Goal: Task Accomplishment & Management: Complete application form

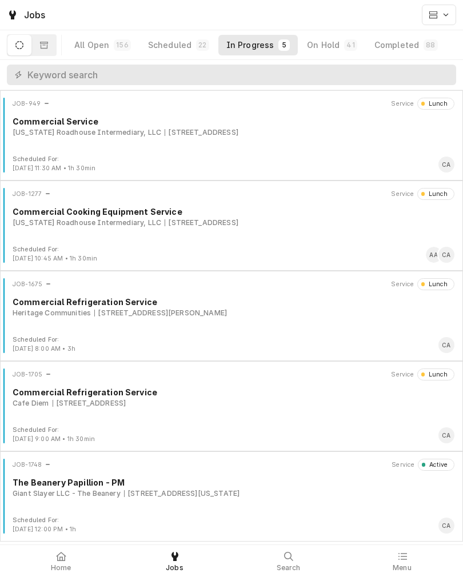
click at [179, 487] on div "The Beanery Papillion - PM" at bounding box center [234, 483] width 442 height 12
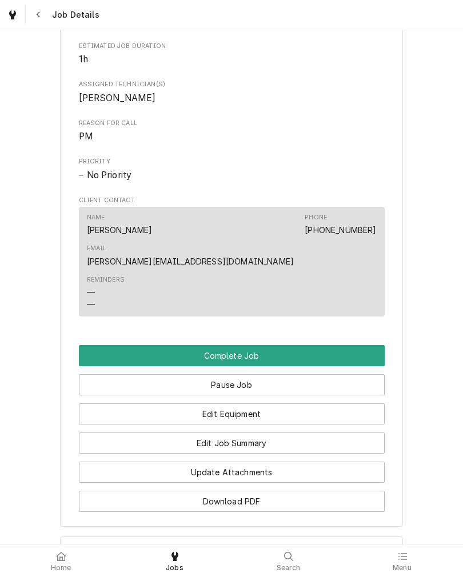
scroll to position [597, 0]
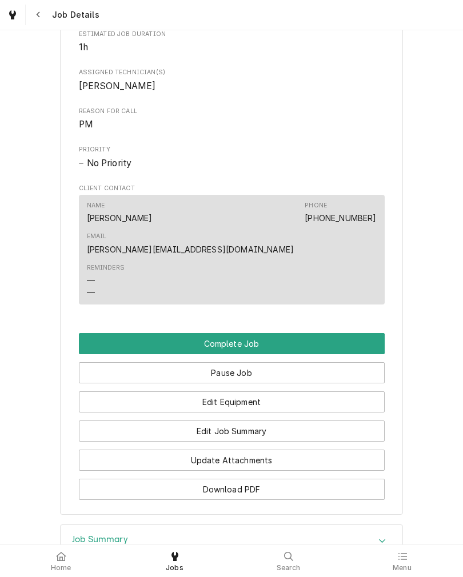
click at [89, 333] on button "Complete Job" at bounding box center [232, 343] width 306 height 21
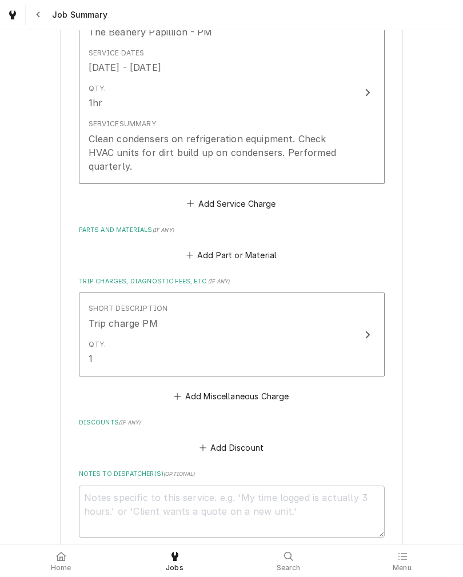
scroll to position [312, 0]
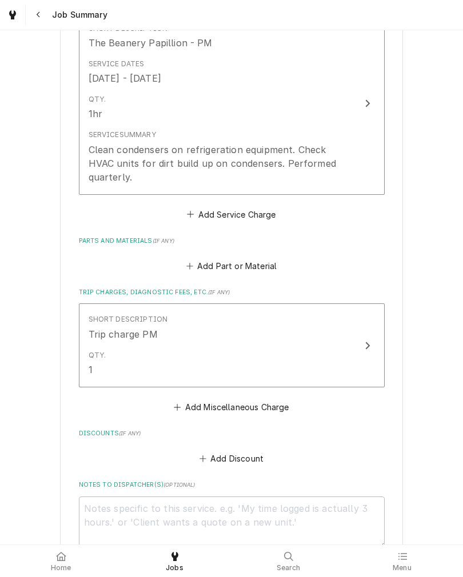
click at [340, 159] on div "Clean condensers on refrigeration equipment. Check HVAC units for dirt build up…" at bounding box center [220, 163] width 262 height 41
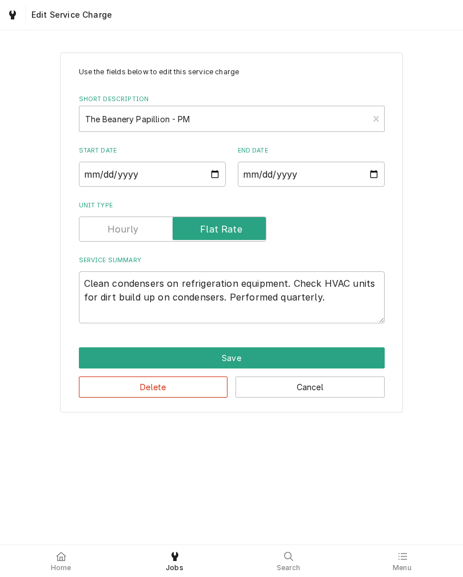
click at [97, 358] on button "Save" at bounding box center [232, 357] width 306 height 21
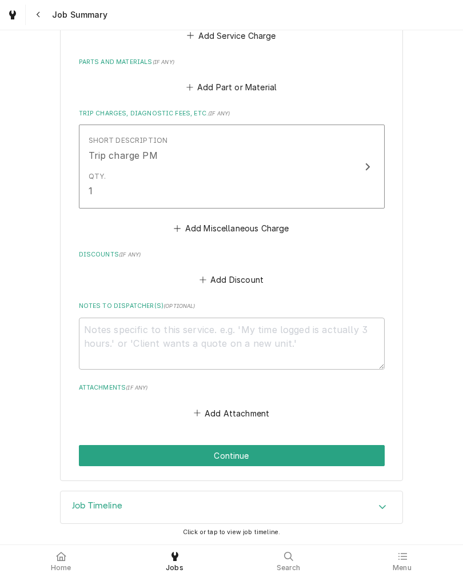
scroll to position [495, 0]
click at [341, 445] on button "Continue" at bounding box center [232, 455] width 306 height 21
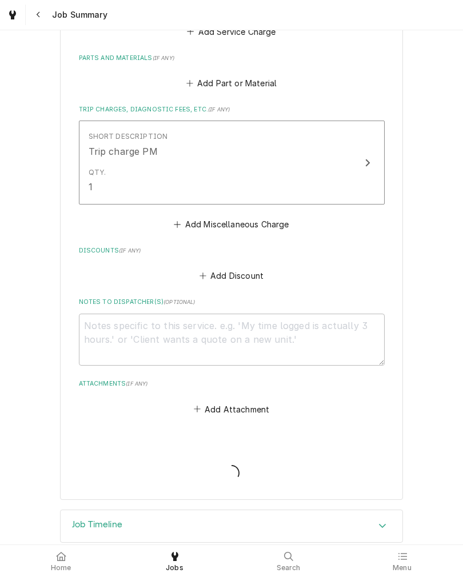
type textarea "x"
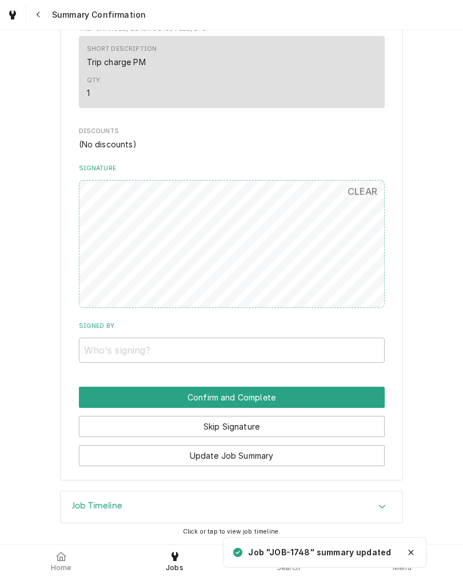
scroll to position [502, 0]
click at [367, 182] on button "CLEAR" at bounding box center [363, 191] width 44 height 23
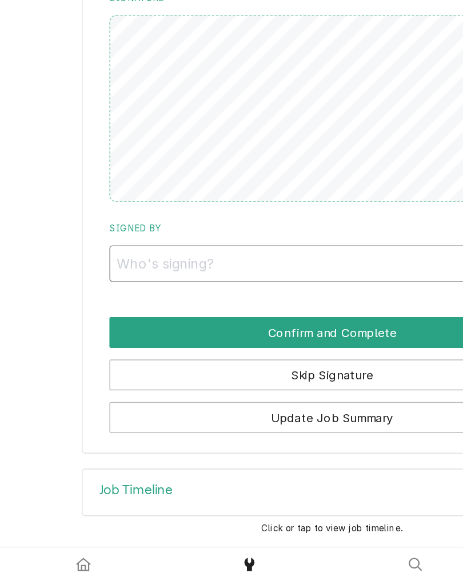
click at [233, 338] on input "Signed By" at bounding box center [232, 350] width 306 height 25
type input "T"
type input "D"
type input "Addie"
click at [29, 205] on div "Giant Slayer LLC - The Beanery The Beanery - Papillion / 344 S Washington St, P…" at bounding box center [231, 18] width 463 height 946
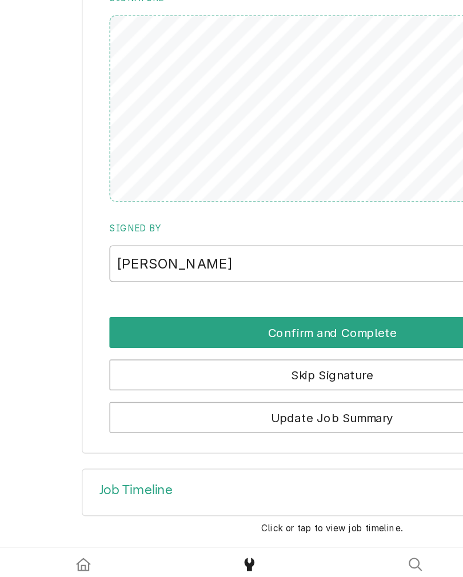
click at [87, 387] on button "Confirm and Complete" at bounding box center [232, 397] width 306 height 21
